Goal: Transaction & Acquisition: Purchase product/service

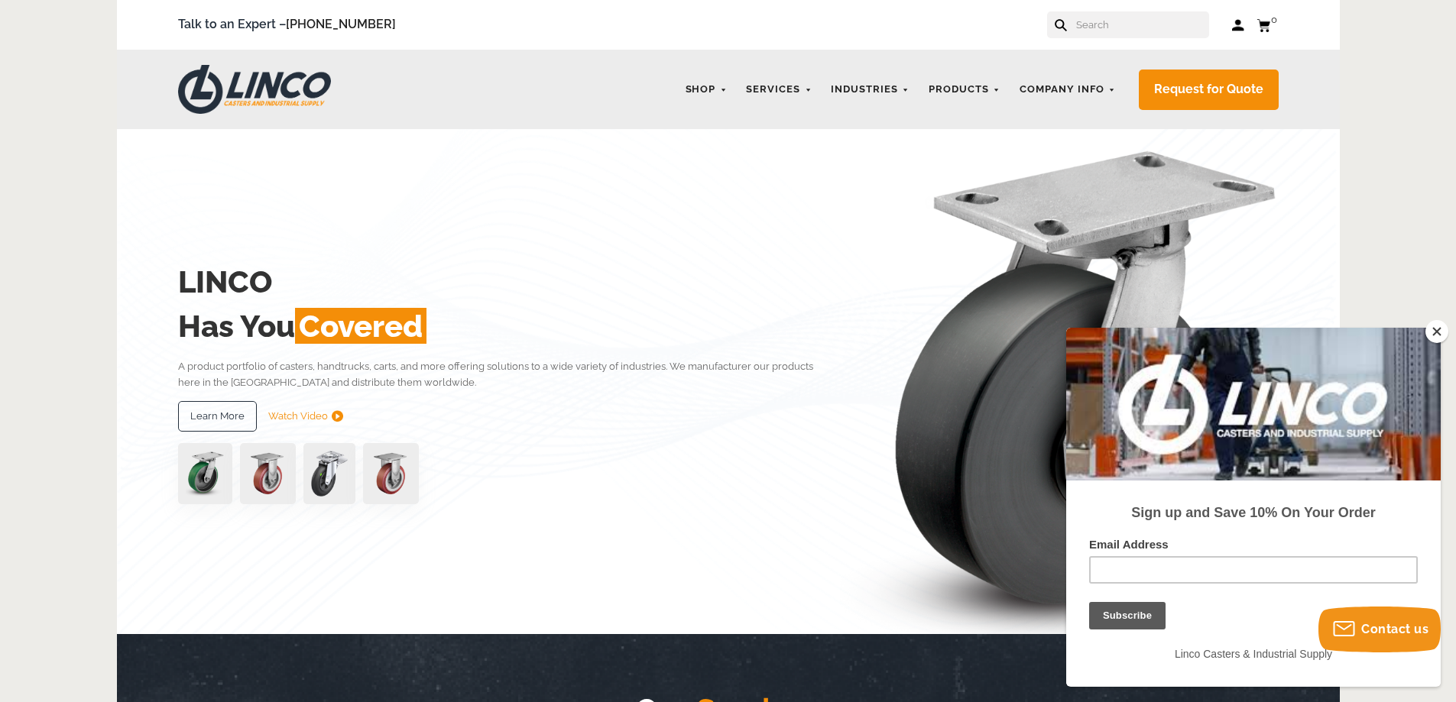
click at [1111, 25] on input "text" at bounding box center [1142, 24] width 135 height 27
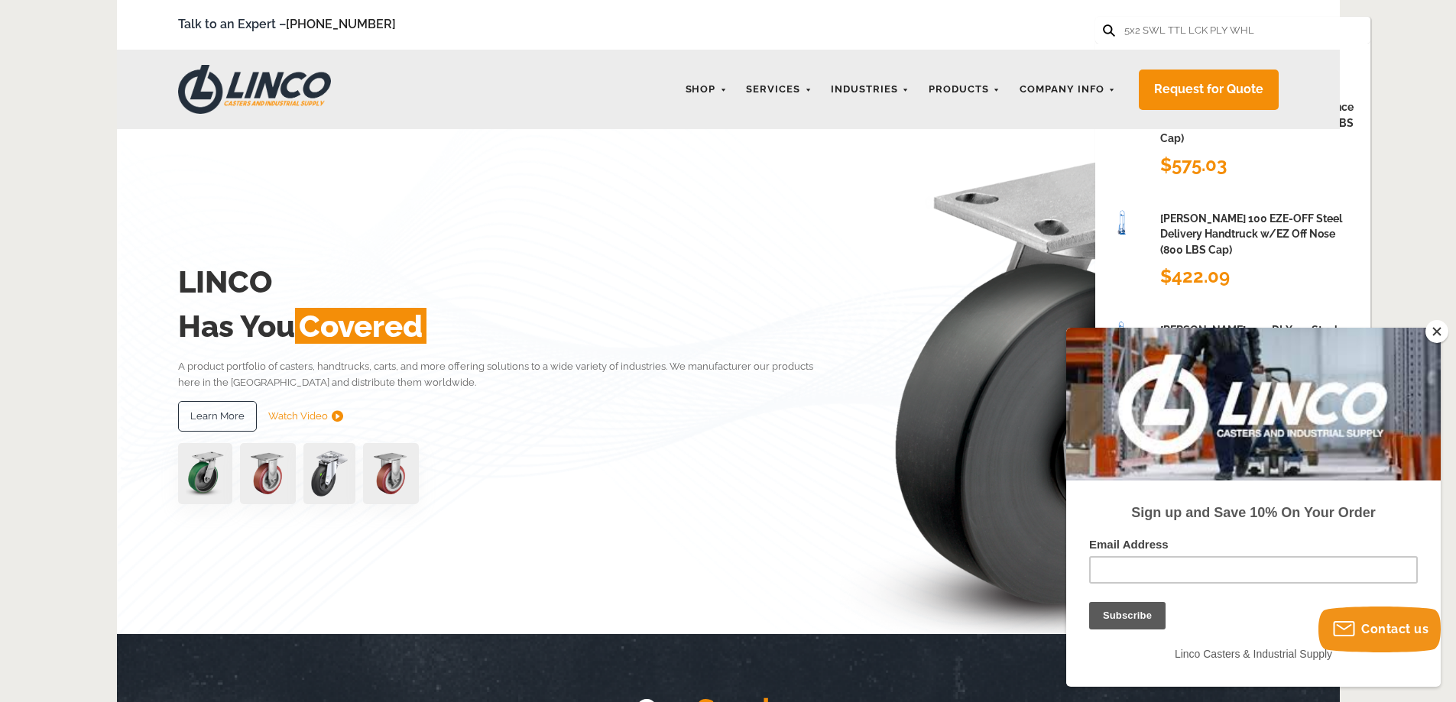
scroll to position [0, 9]
type input "5x2 SWL TTL LCK PLY WHL"
click at [1103, 24] on button at bounding box center [1108, 29] width 10 height 10
click at [1105, 26] on icon at bounding box center [1109, 30] width 12 height 12
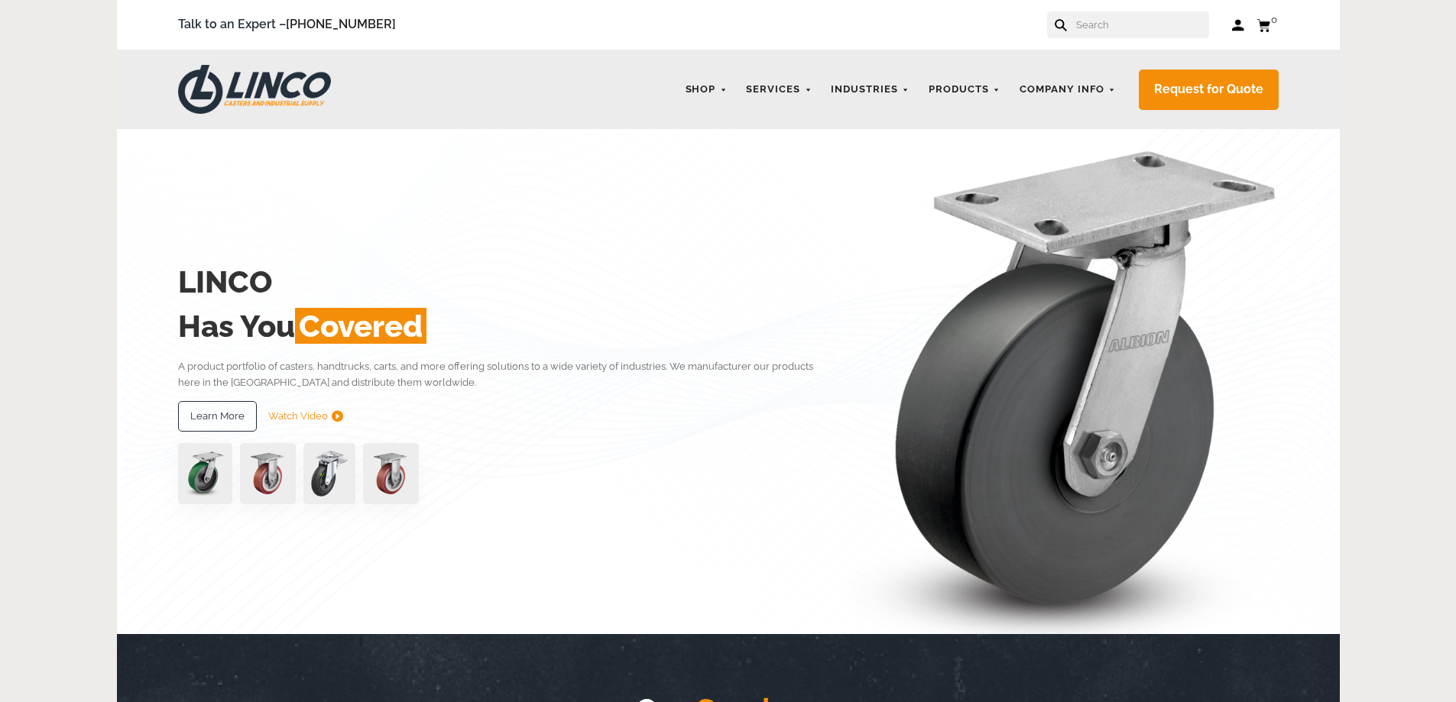
click at [1102, 27] on input "text" at bounding box center [1142, 24] width 135 height 27
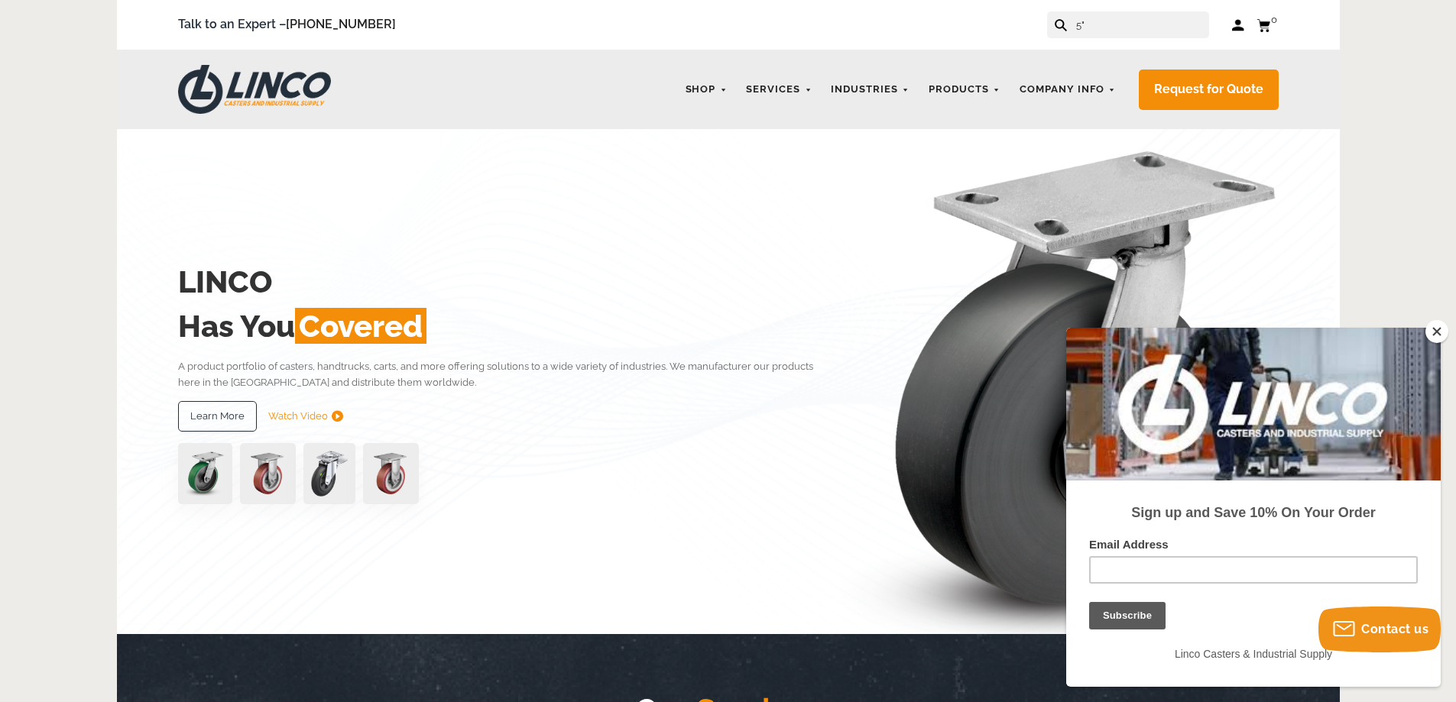
type input "5""
click at [1067, 26] on icon at bounding box center [1061, 25] width 12 height 12
click at [1067, 21] on icon at bounding box center [1061, 25] width 12 height 12
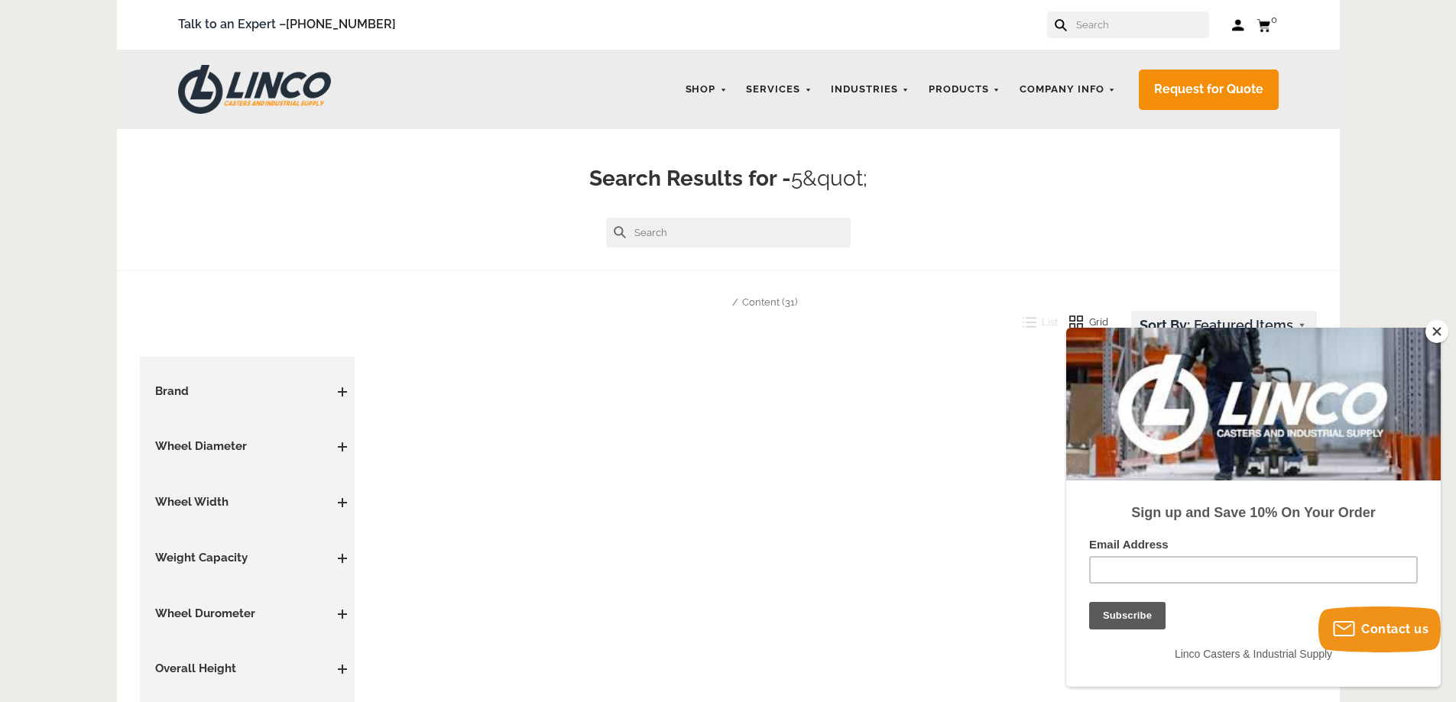
click at [1092, 26] on input "text" at bounding box center [1142, 24] width 135 height 27
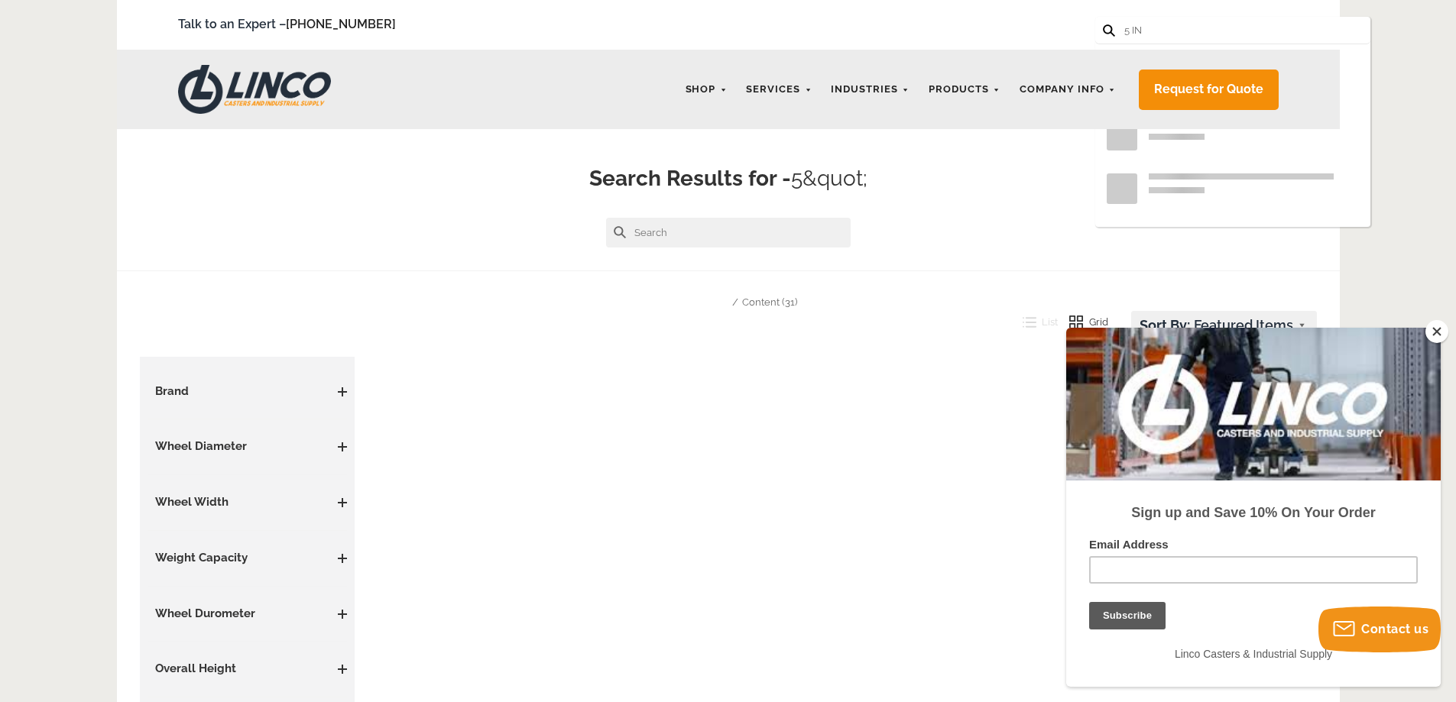
type input "5 IN"
click at [1103, 24] on button at bounding box center [1108, 29] width 10 height 10
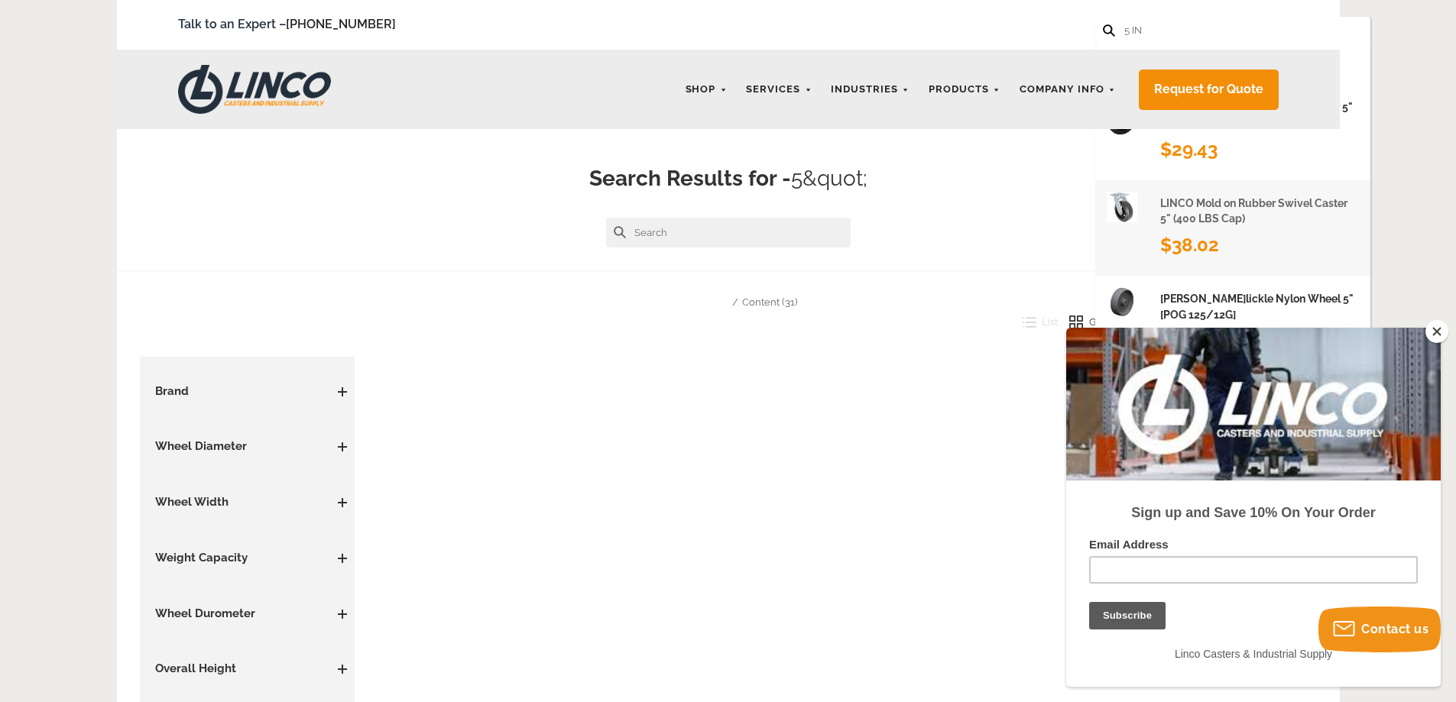
click at [1195, 207] on h1 "LINCO Mold on Rubber Swivel Caster 5" (400 LBS Cap)" at bounding box center [1259, 211] width 199 height 31
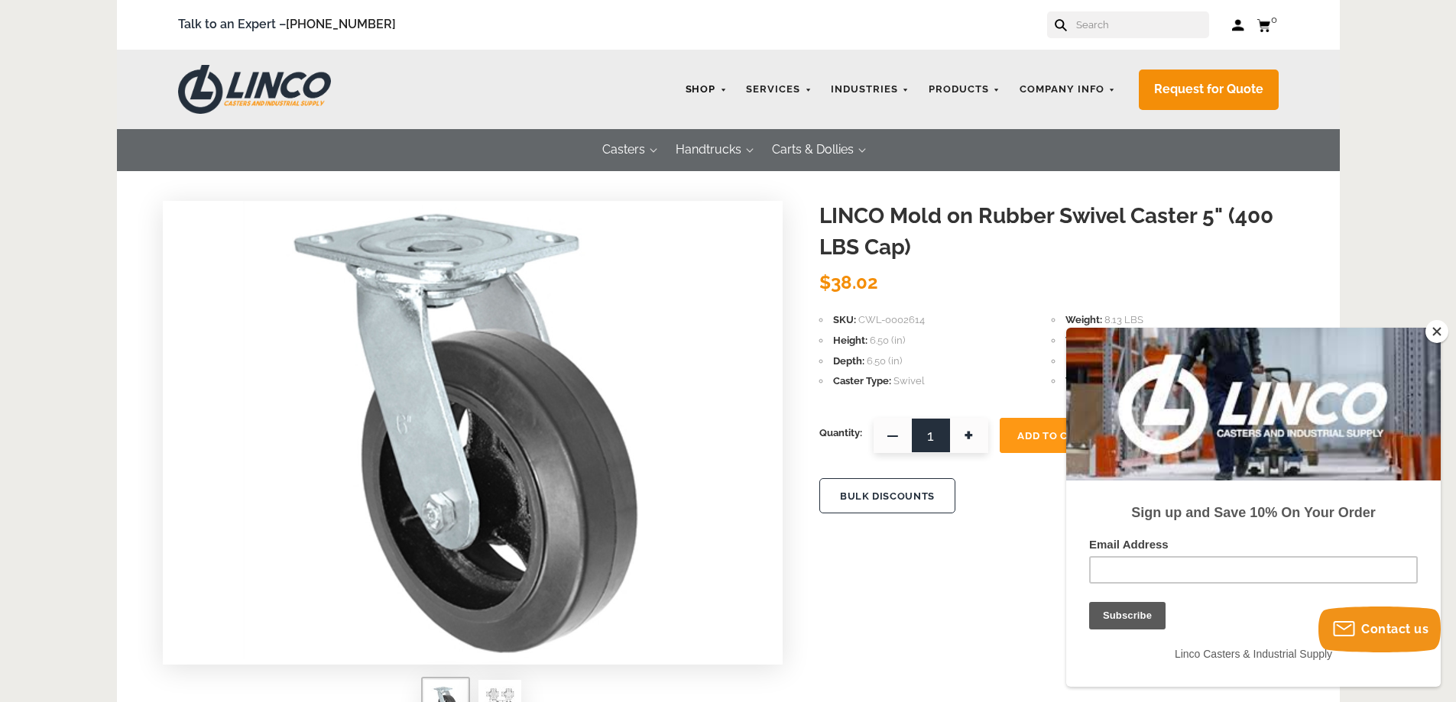
click at [710, 91] on link "Shop" at bounding box center [706, 90] width 57 height 30
click at [728, 89] on link "Shop" at bounding box center [706, 90] width 57 height 30
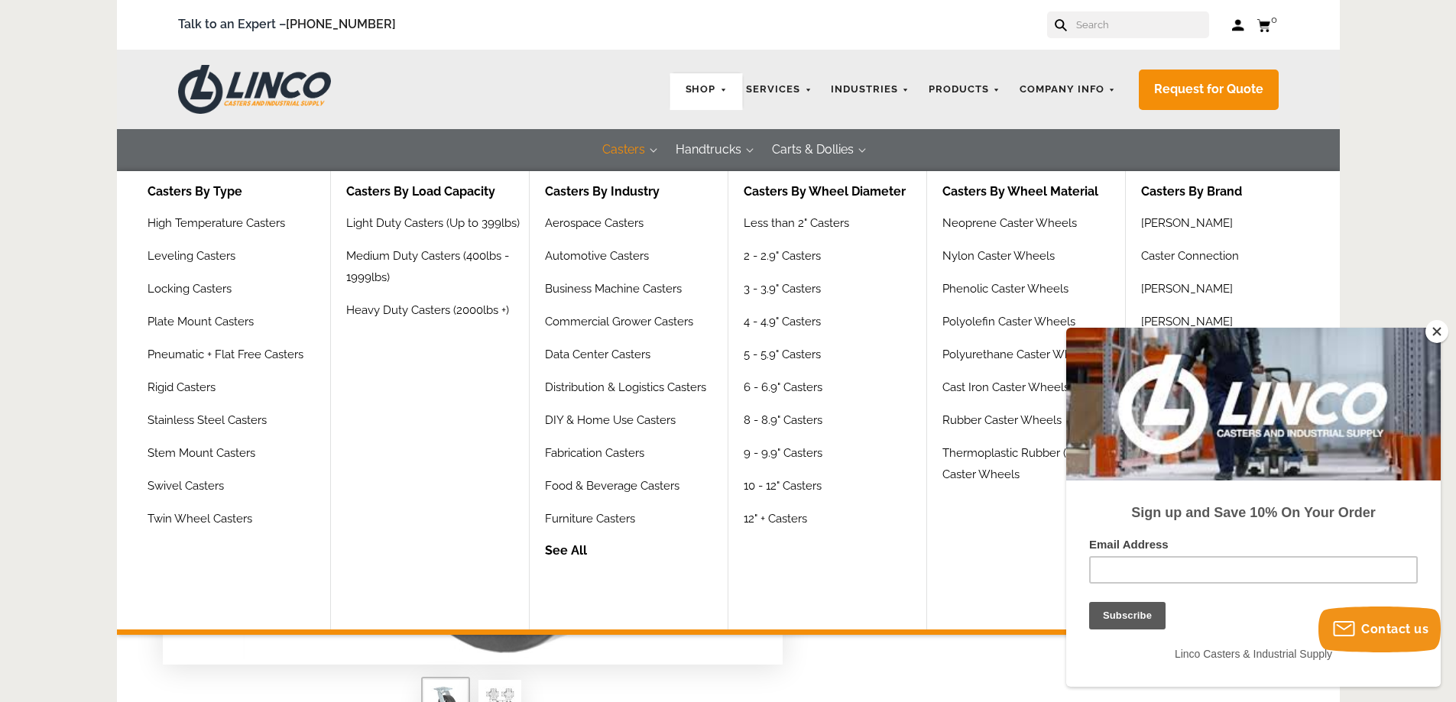
click at [628, 158] on button "Casters" at bounding box center [623, 150] width 73 height 42
click at [378, 257] on link "Medium Duty Casters (400lbs - 1999lbs)" at bounding box center [437, 272] width 183 height 54
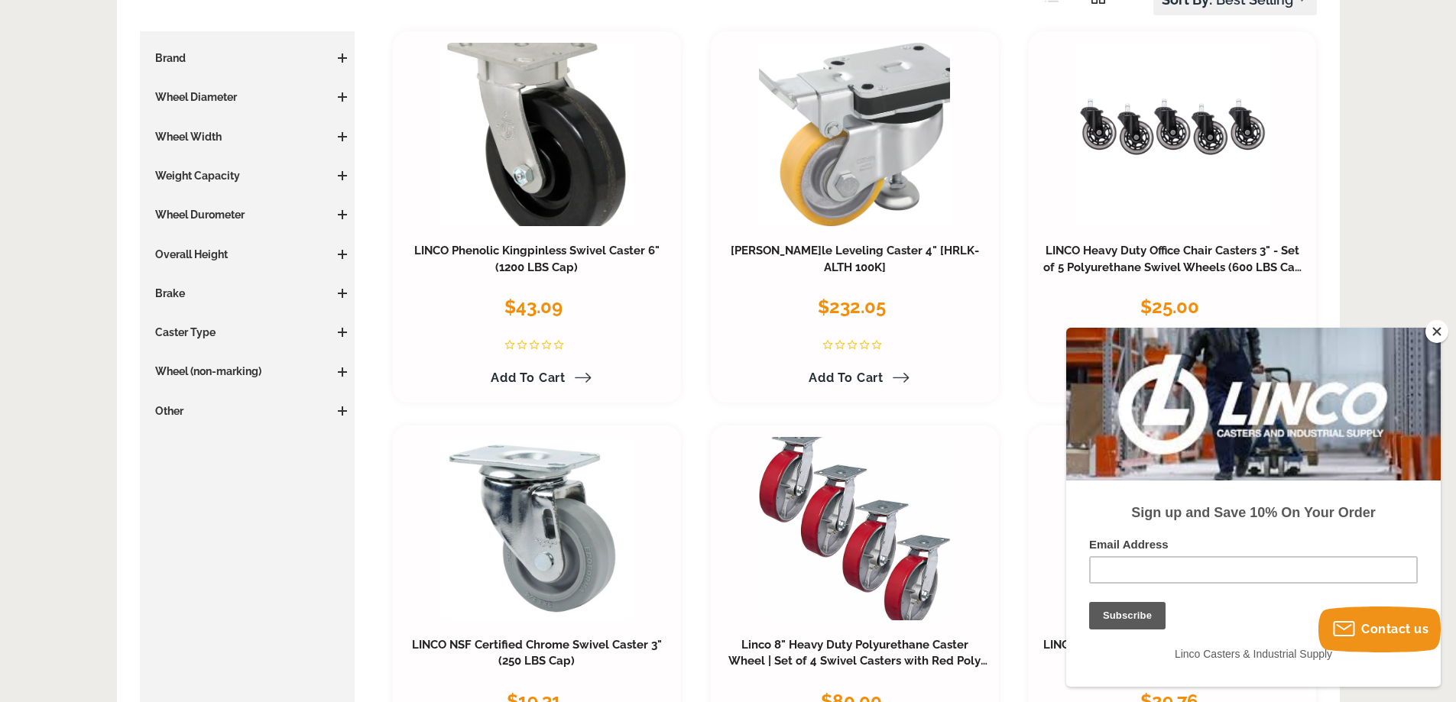
scroll to position [229, 0]
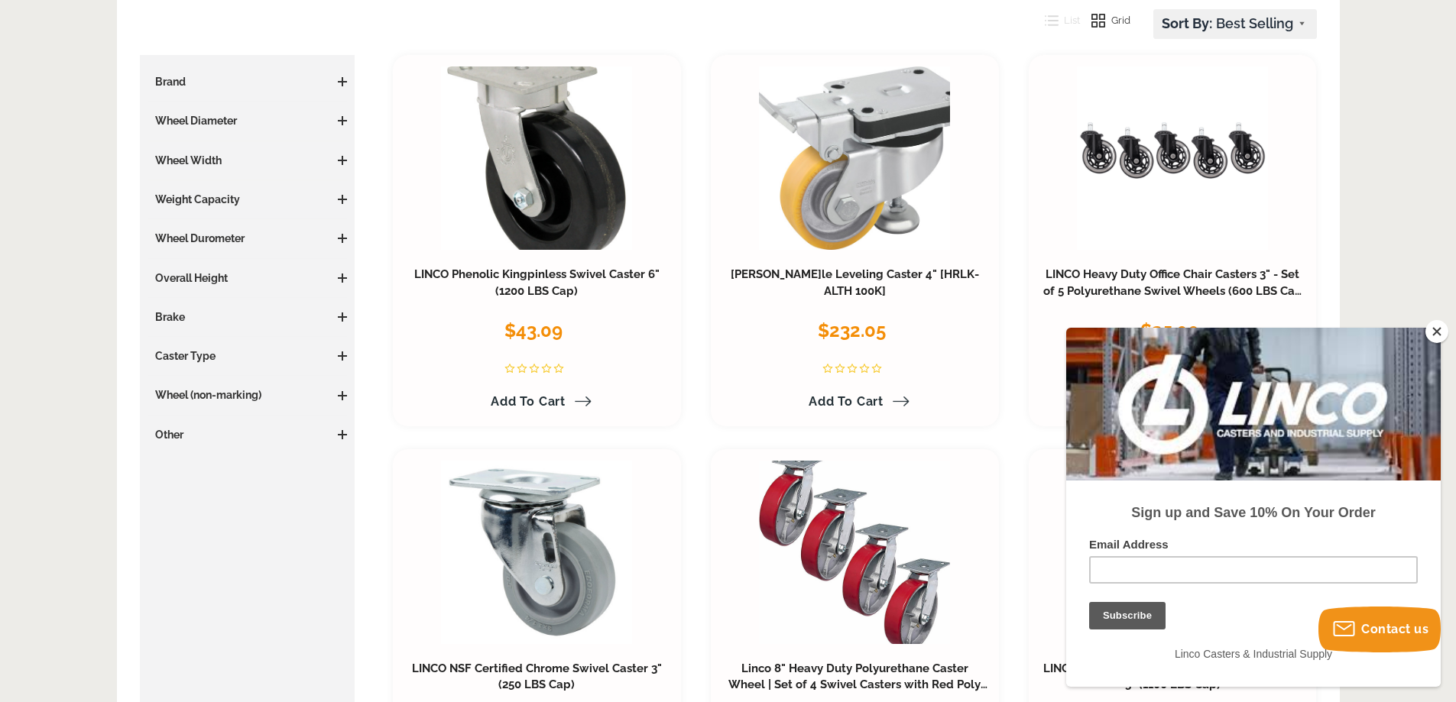
click at [222, 118] on h3 "Wheel Diameter" at bounding box center [248, 120] width 200 height 15
click at [344, 120] on span at bounding box center [342, 121] width 9 height 2
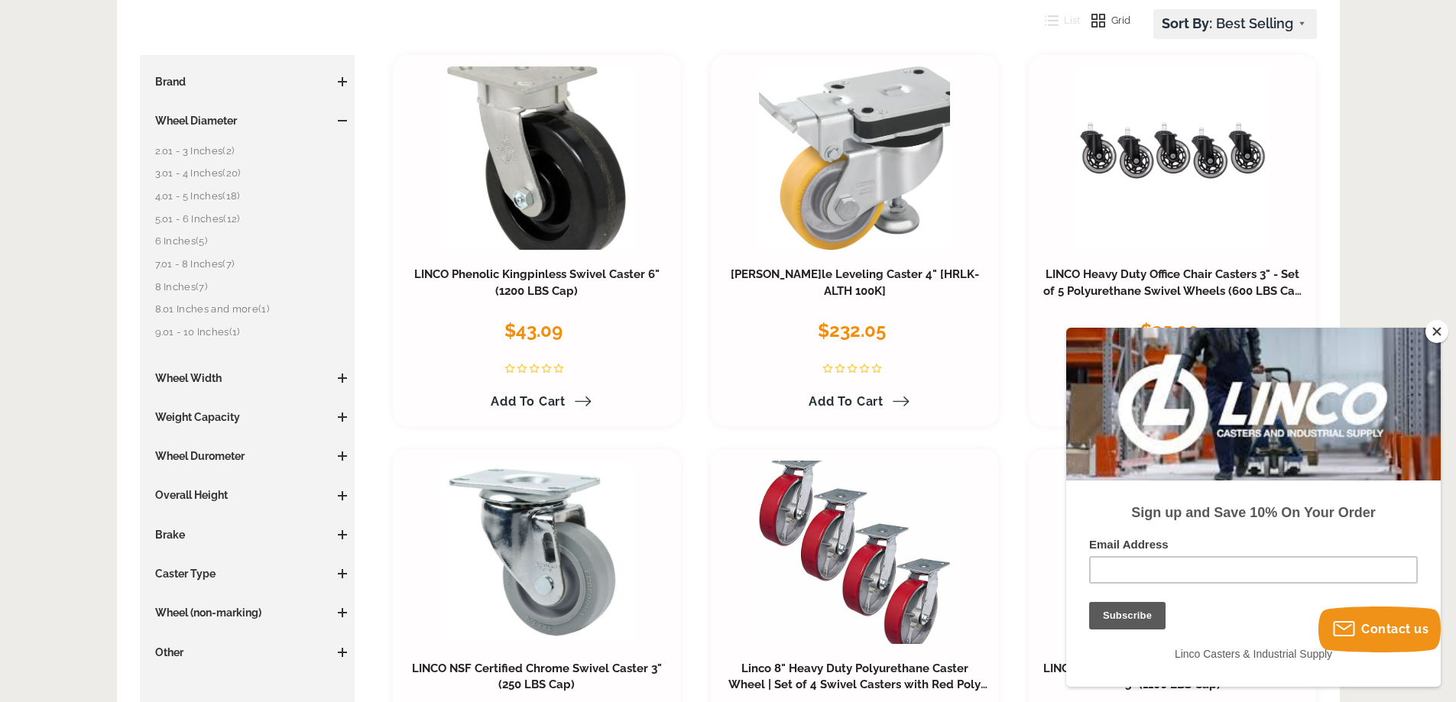
click at [205, 198] on link "4.01 - 5 Inches (18)" at bounding box center [251, 196] width 193 height 17
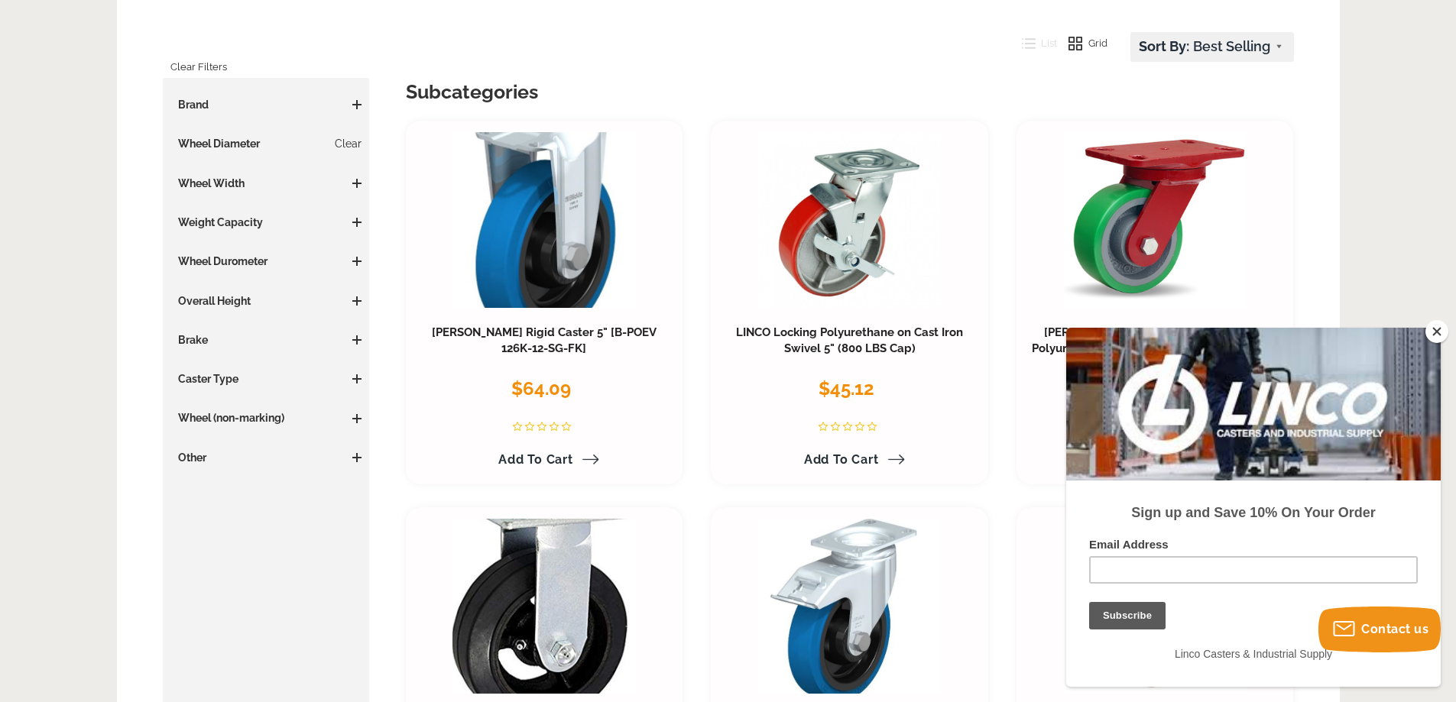
click at [357, 187] on h3 "Wheel Width" at bounding box center [266, 183] width 192 height 15
click at [355, 183] on span at bounding box center [356, 184] width 9 height 2
click at [219, 255] on link "2 Inches (8)" at bounding box center [270, 258] width 184 height 17
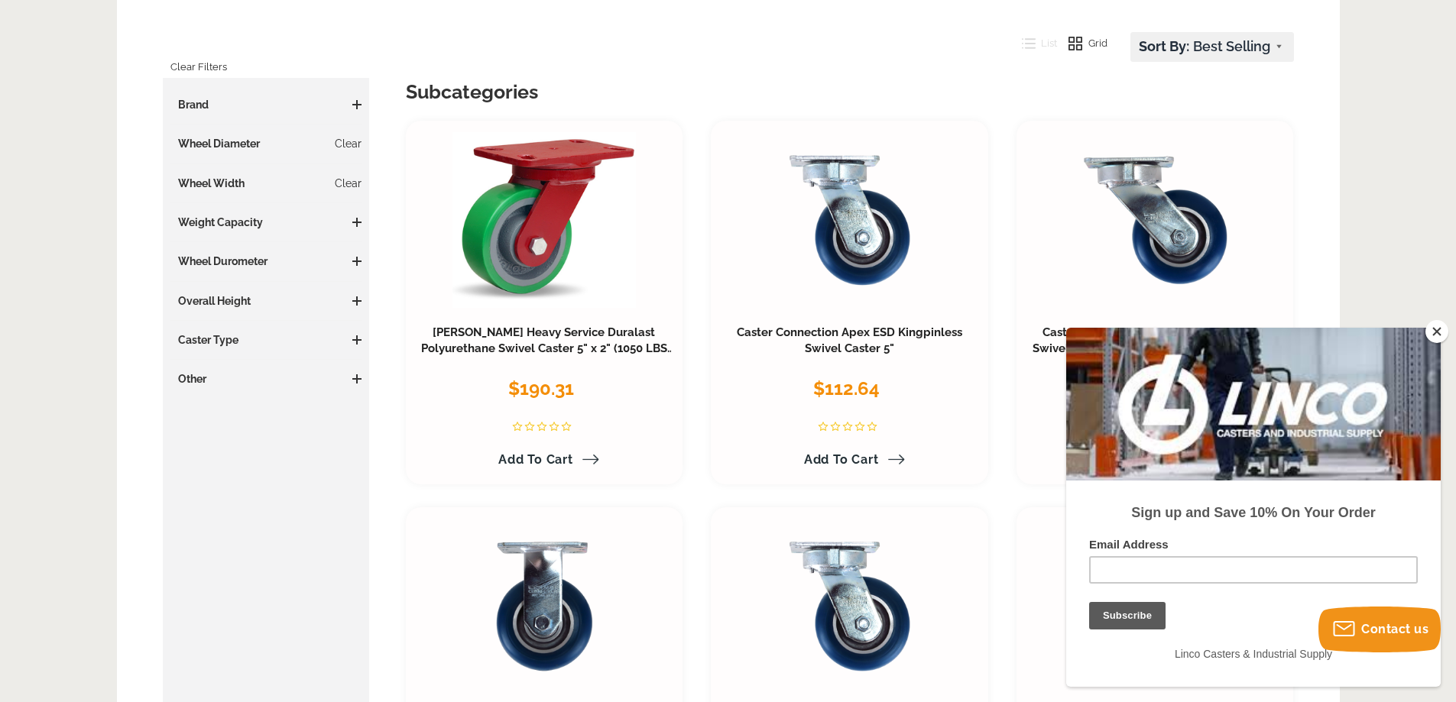
click at [357, 221] on span at bounding box center [357, 222] width 2 height 9
click at [219, 253] on link "500 to 1000 LBS (7)" at bounding box center [270, 252] width 184 height 17
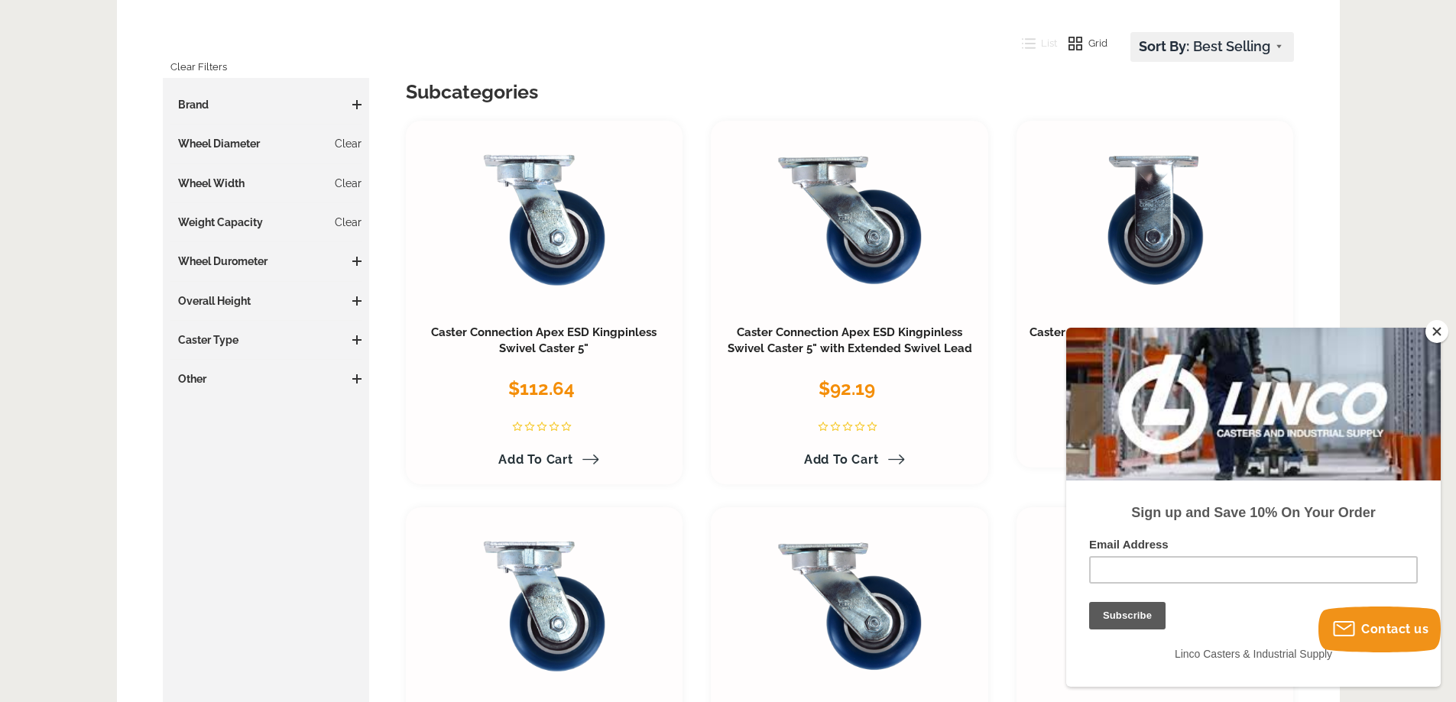
click at [353, 341] on span at bounding box center [356, 340] width 9 height 9
click at [261, 368] on link "Kingpinless Swivel (4)" at bounding box center [270, 370] width 184 height 17
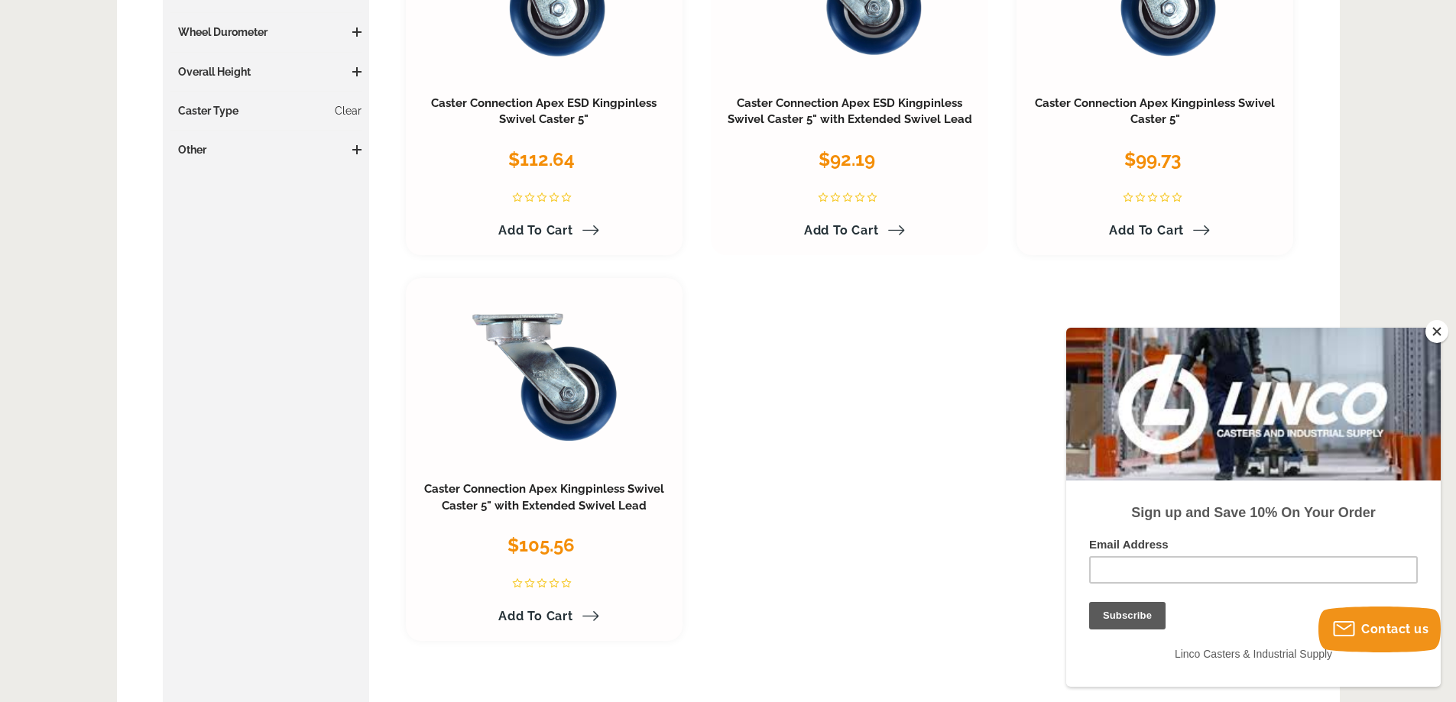
scroll to position [382, 0]
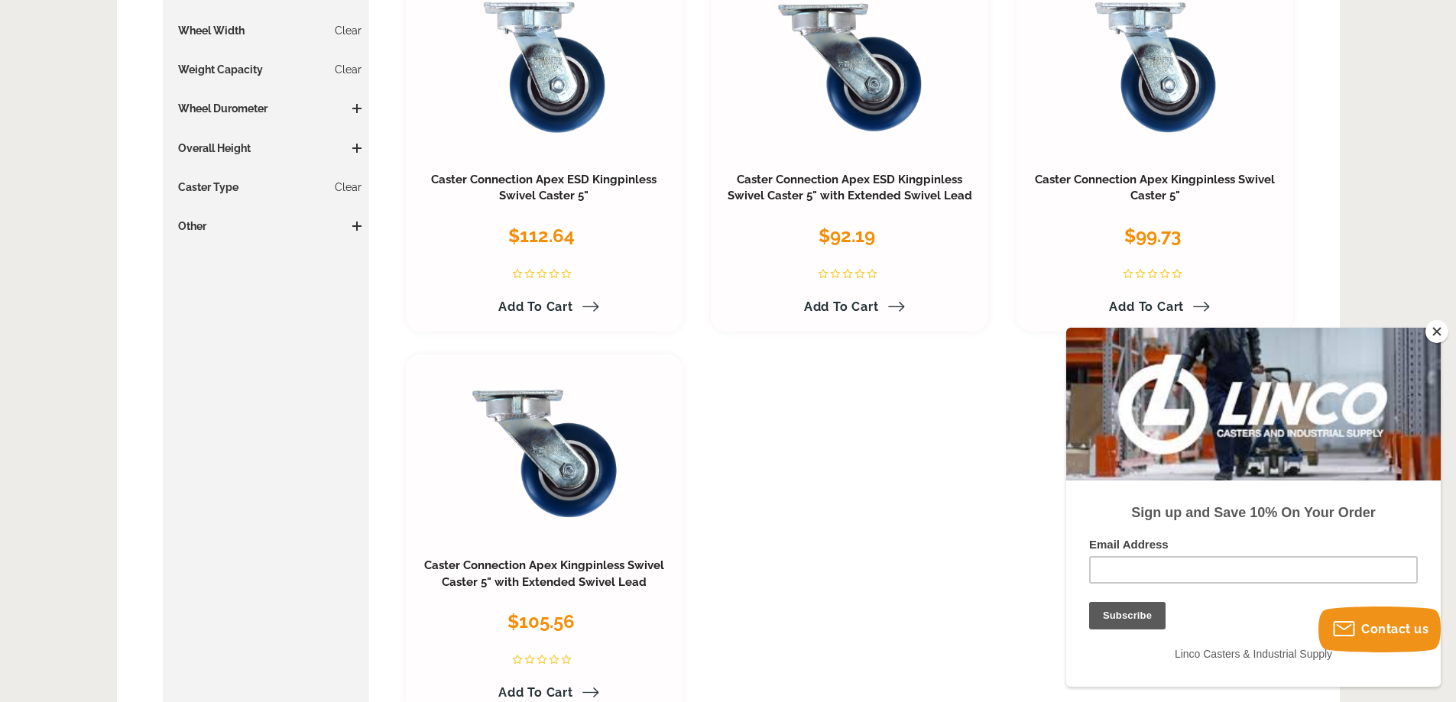
click at [353, 225] on span at bounding box center [356, 226] width 9 height 2
click at [345, 187] on link "Clear" at bounding box center [348, 187] width 27 height 15
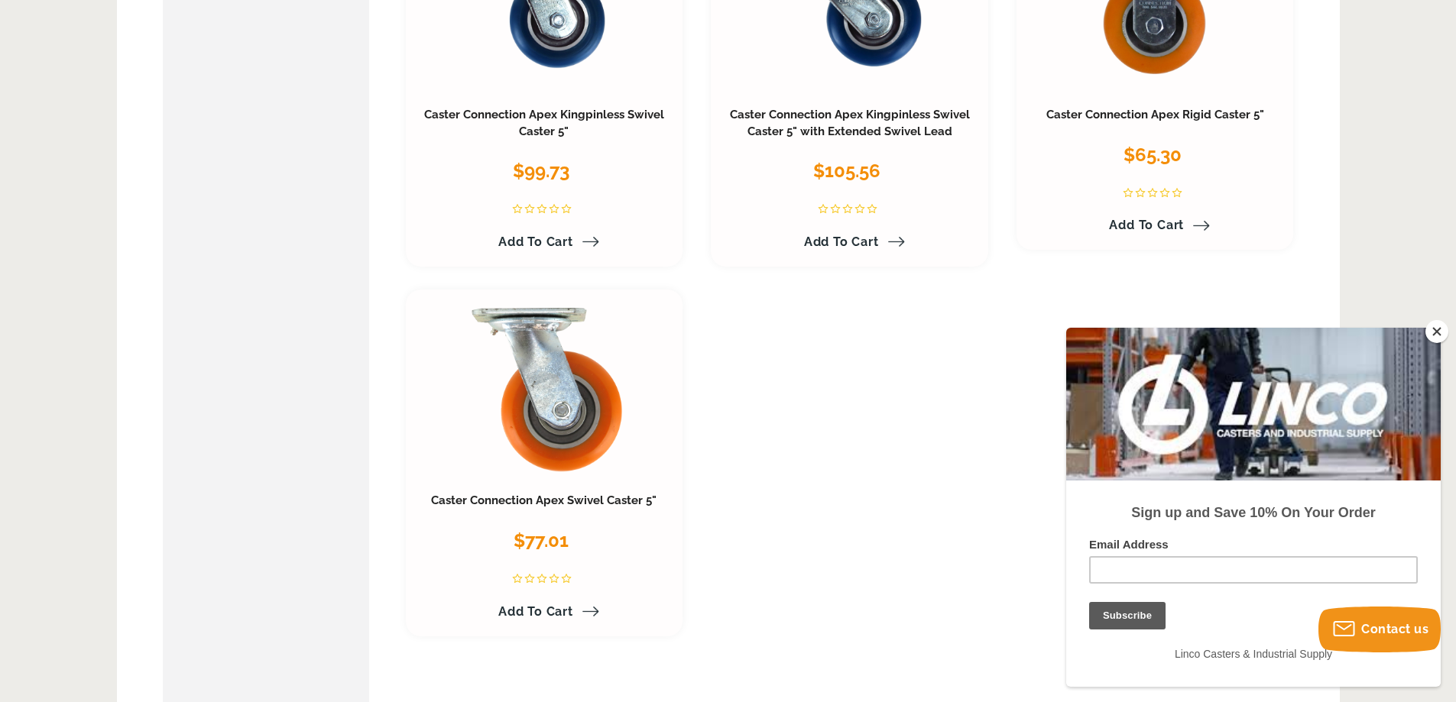
scroll to position [841, 0]
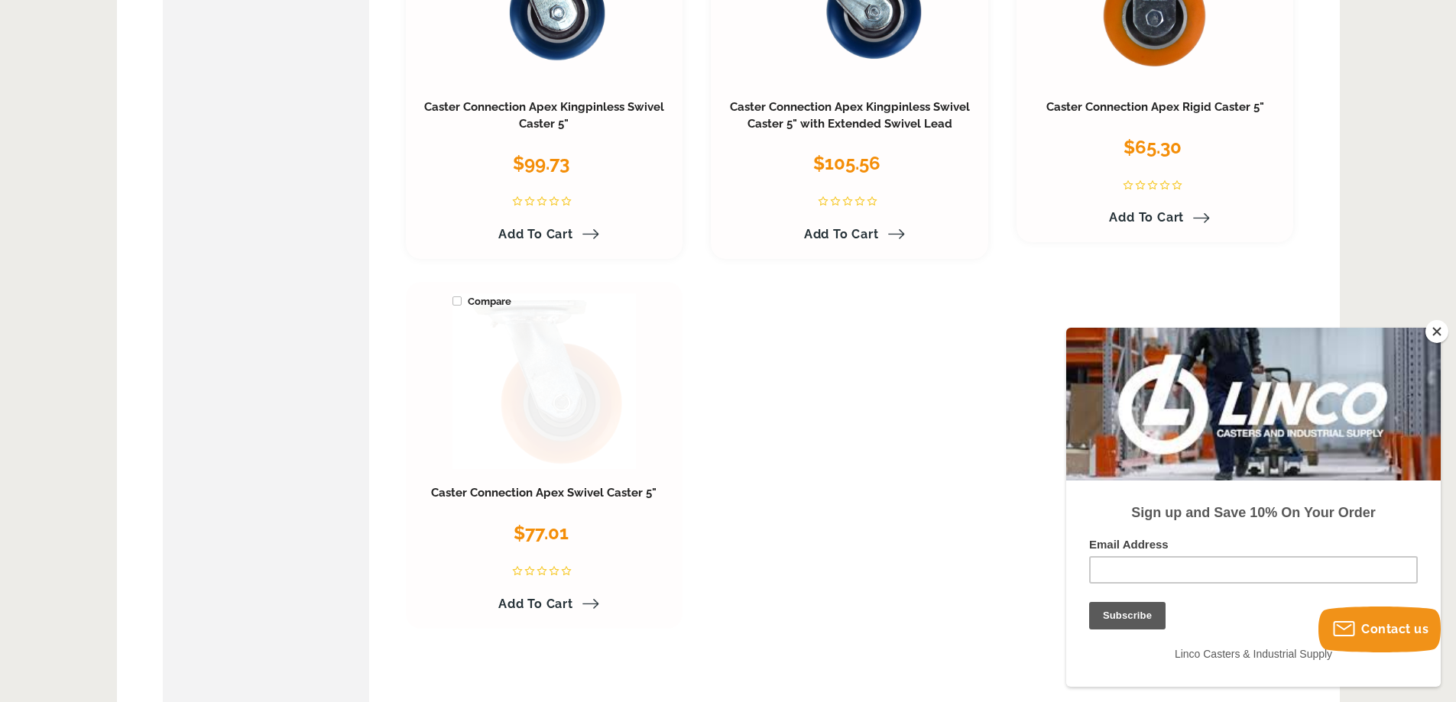
click at [595, 384] on link at bounding box center [543, 381] width 183 height 176
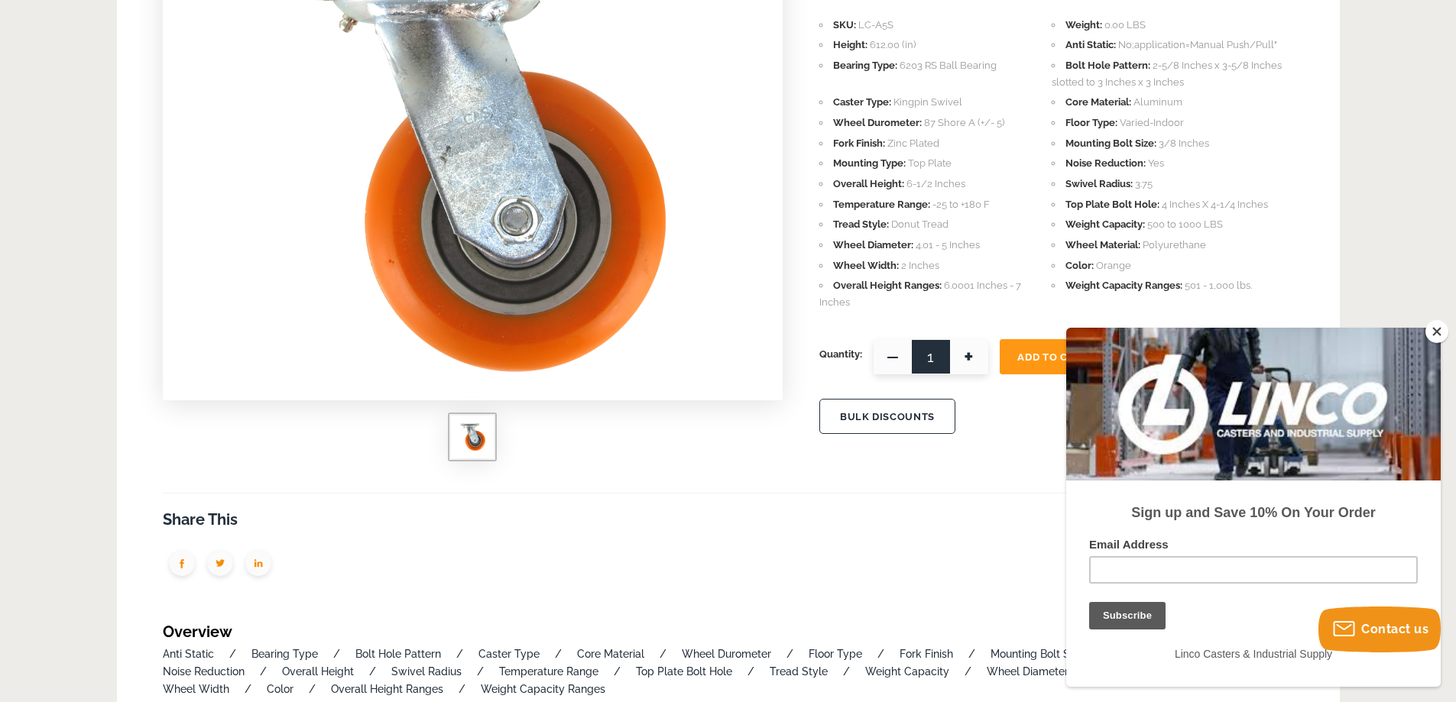
scroll to position [229, 0]
